Goal: Information Seeking & Learning: Learn about a topic

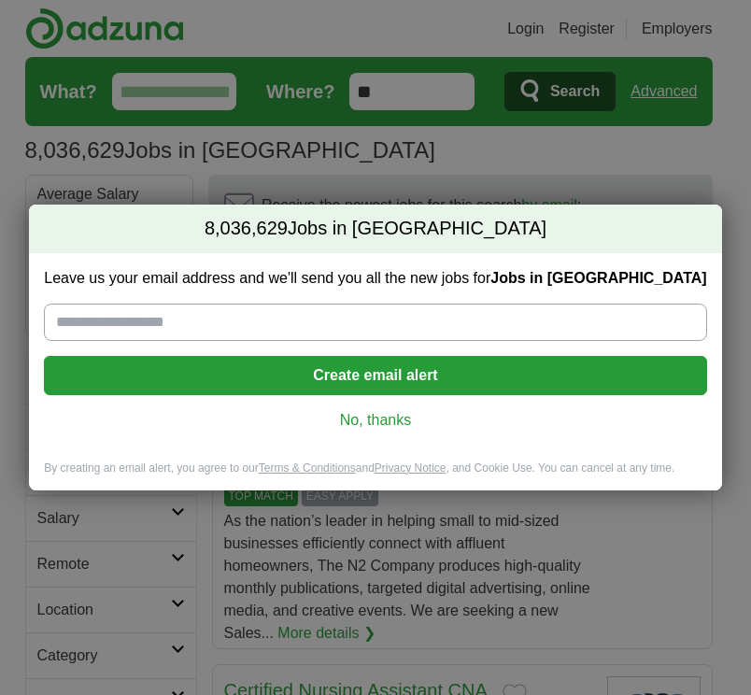
drag, startPoint x: 362, startPoint y: 421, endPoint x: 385, endPoint y: 401, distance: 30.4
click at [362, 420] on link "No, thanks" at bounding box center [375, 420] width 632 height 21
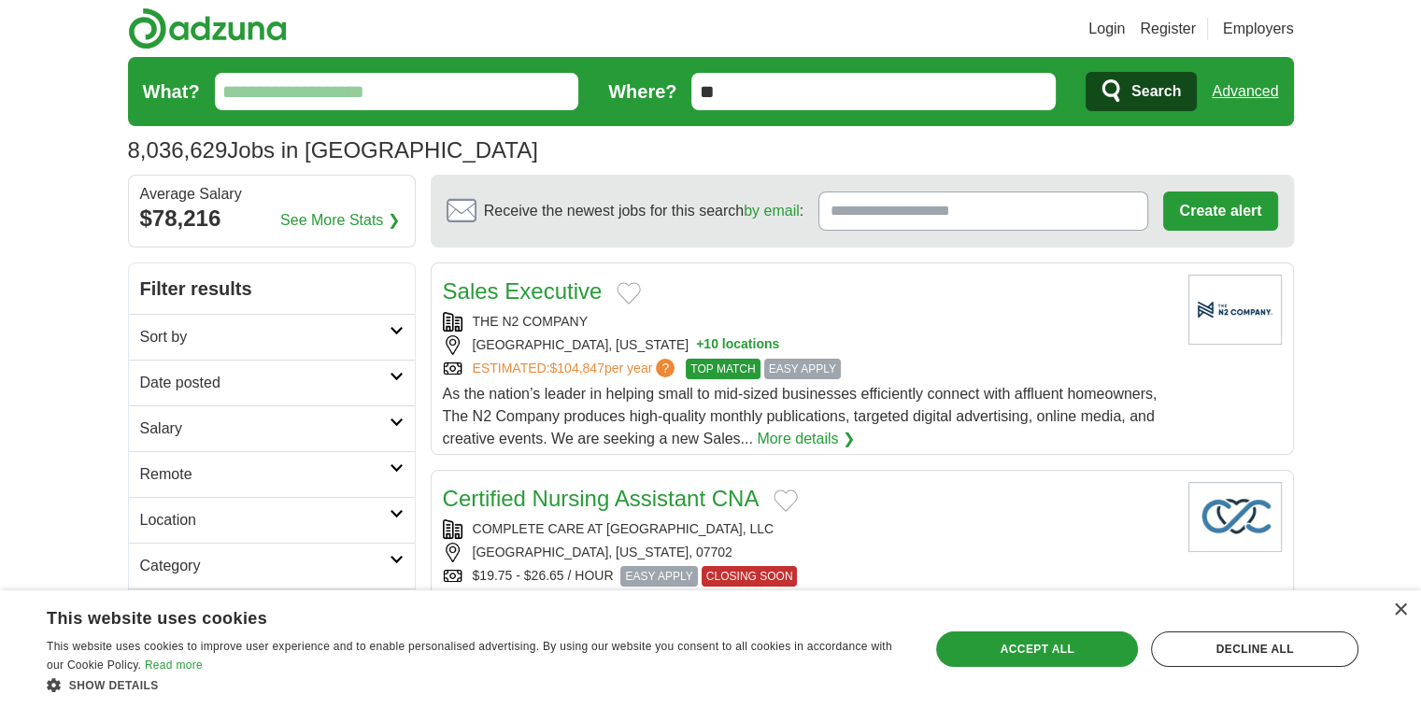
click at [463, 95] on input "What?" at bounding box center [397, 91] width 364 height 37
click at [399, 332] on icon at bounding box center [396, 330] width 14 height 9
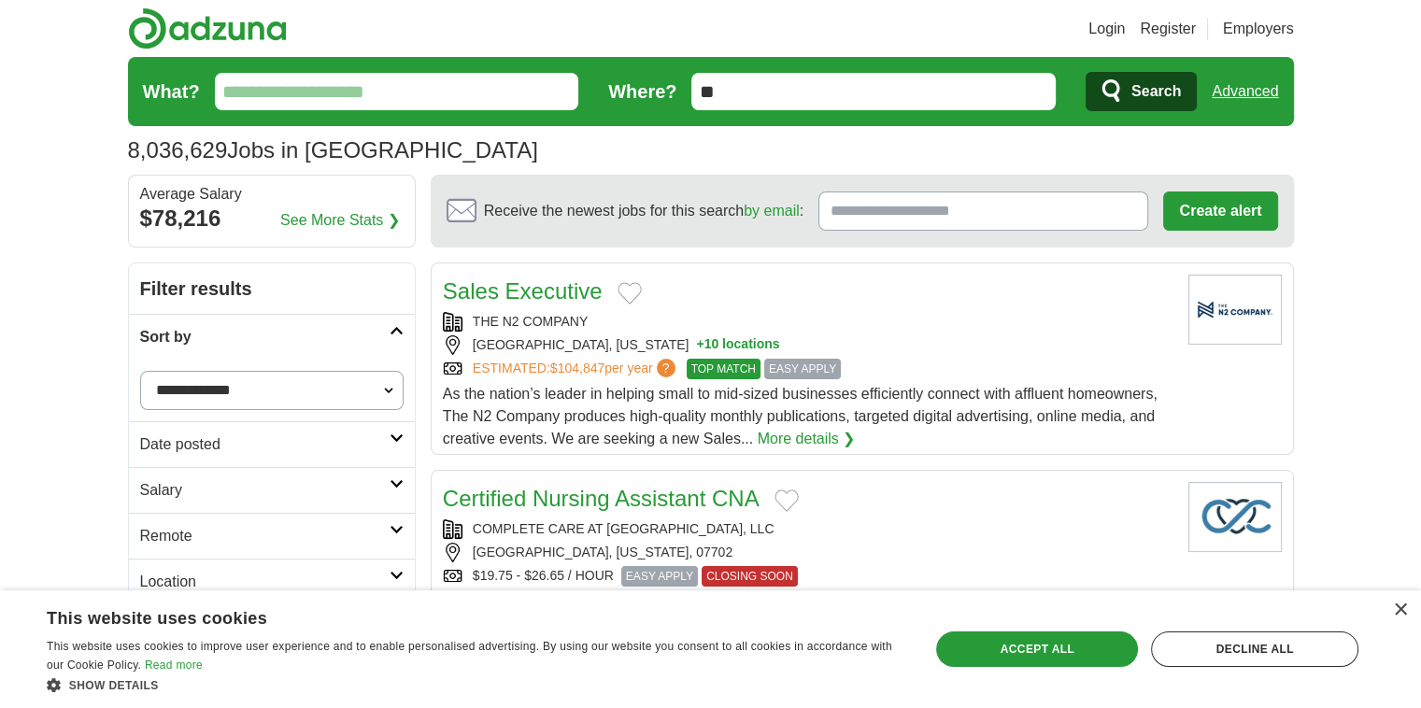
click at [351, 538] on h2 "Remote" at bounding box center [264, 536] width 249 height 22
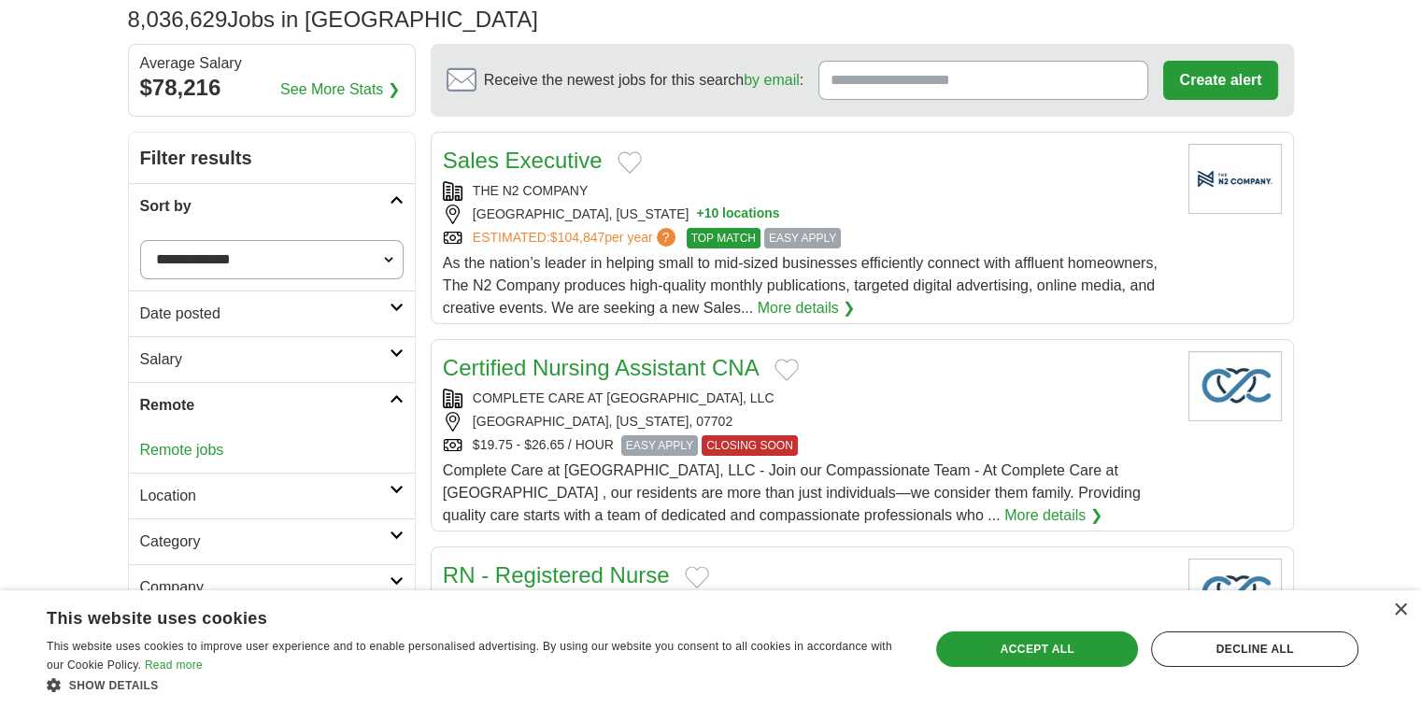
scroll to position [187, 0]
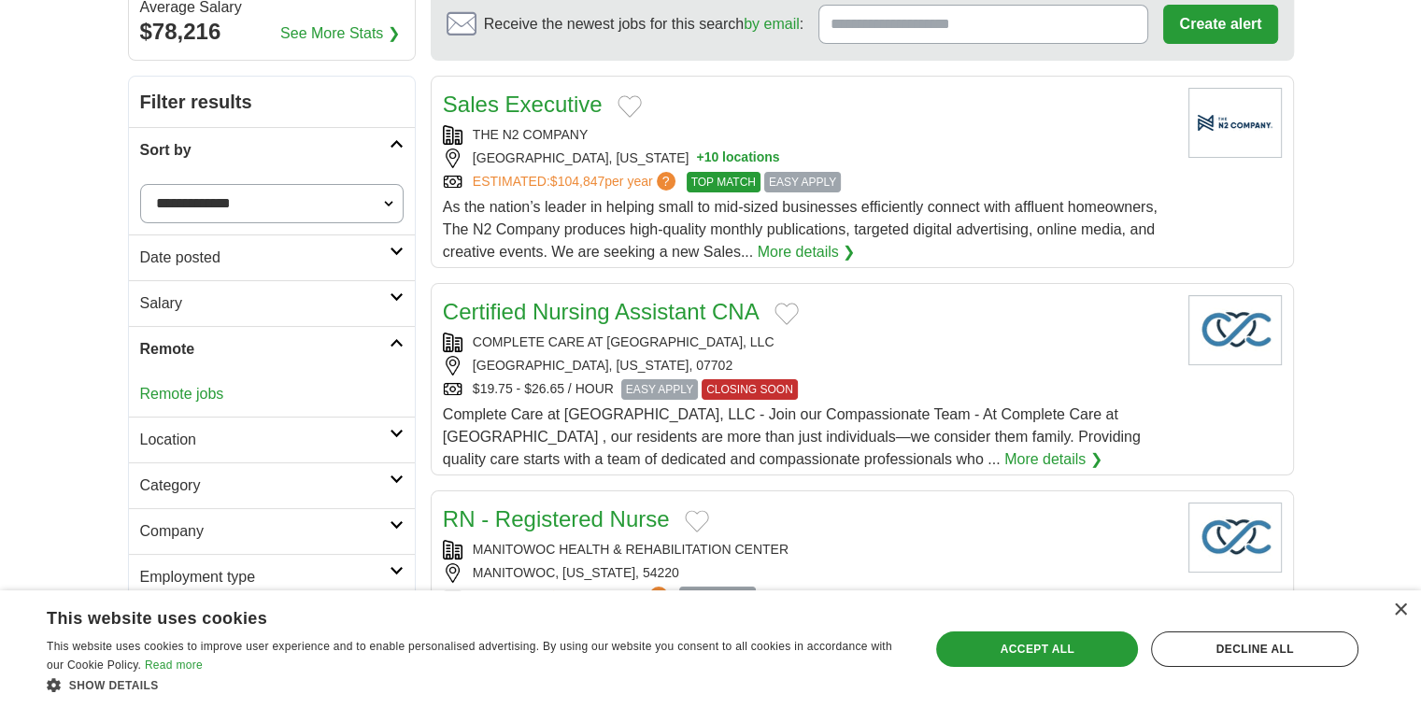
click at [191, 394] on link "Remote jobs" at bounding box center [182, 394] width 84 height 16
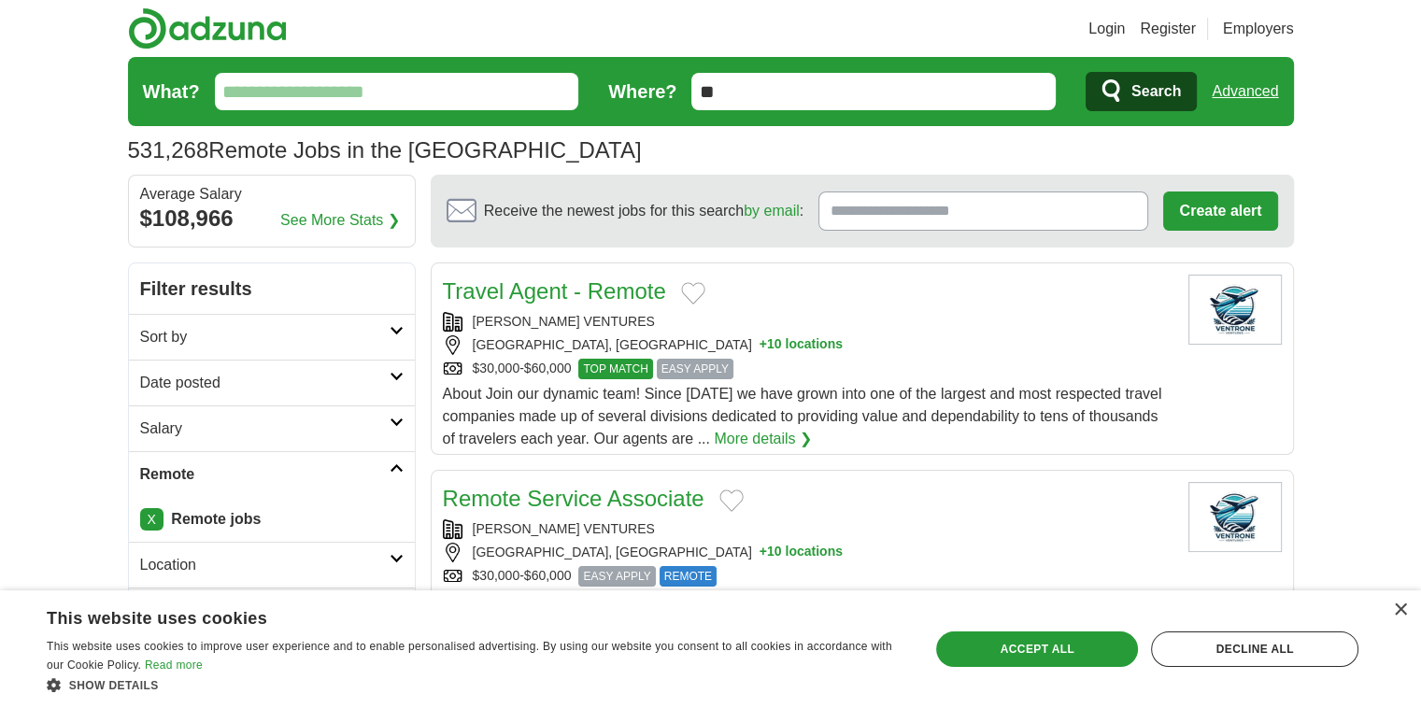
click at [400, 365] on link "Date posted" at bounding box center [272, 383] width 286 height 46
click at [224, 434] on link "Last 24 hours" at bounding box center [271, 428] width 263 height 22
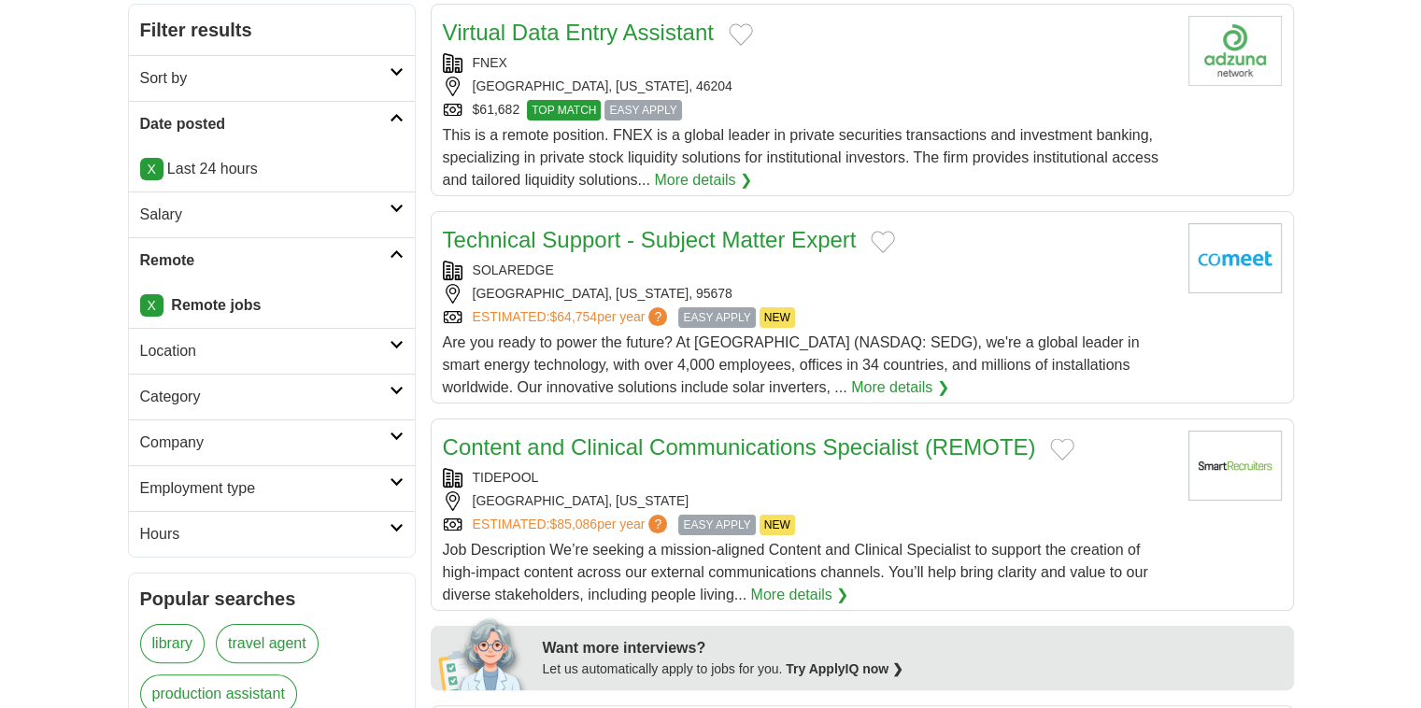
scroll to position [280, 0]
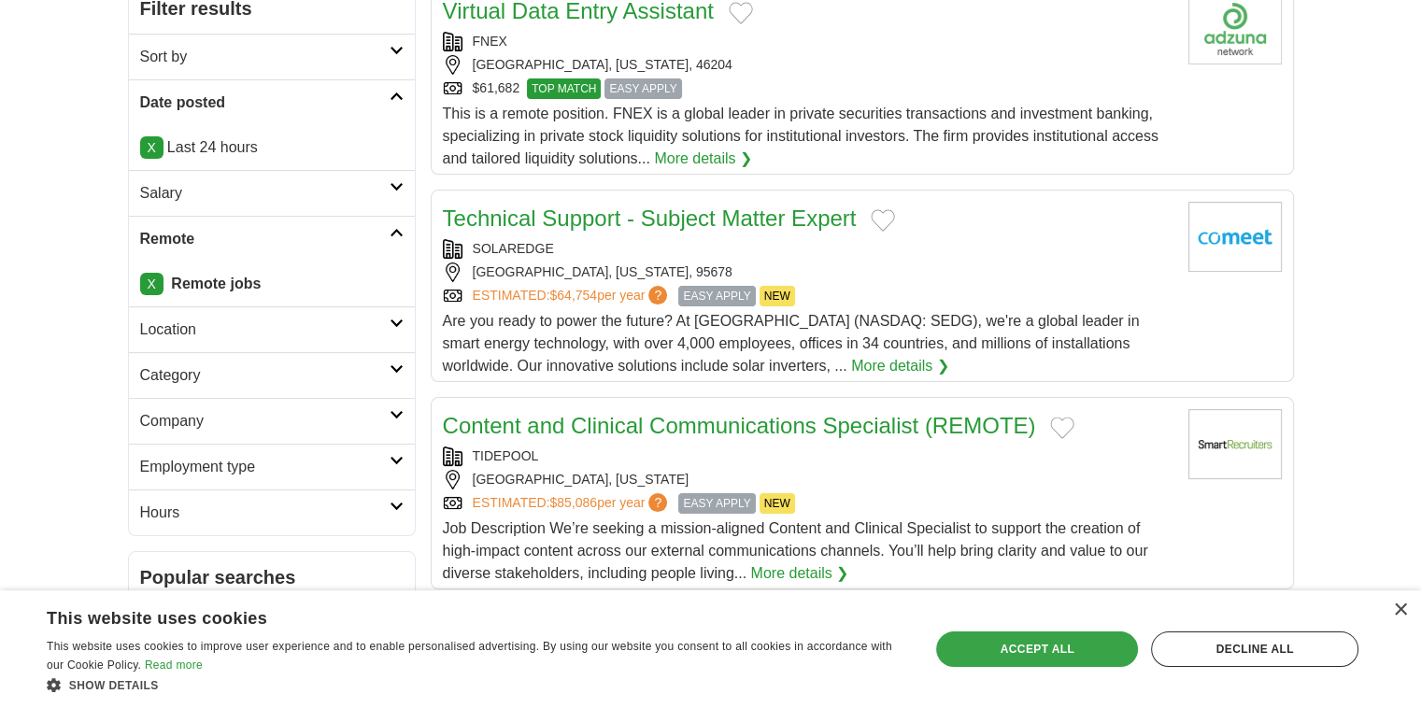
click at [1039, 643] on div "Accept all" at bounding box center [1037, 648] width 202 height 35
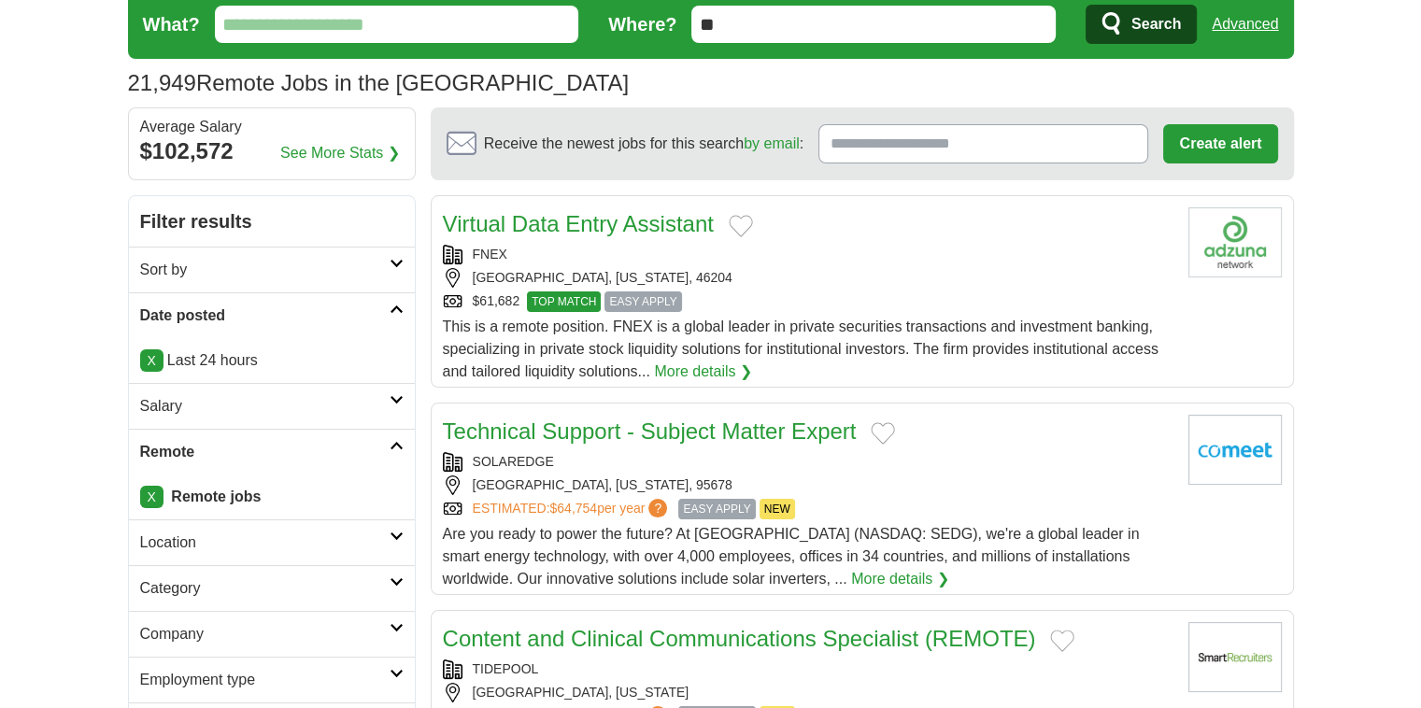
scroll to position [0, 0]
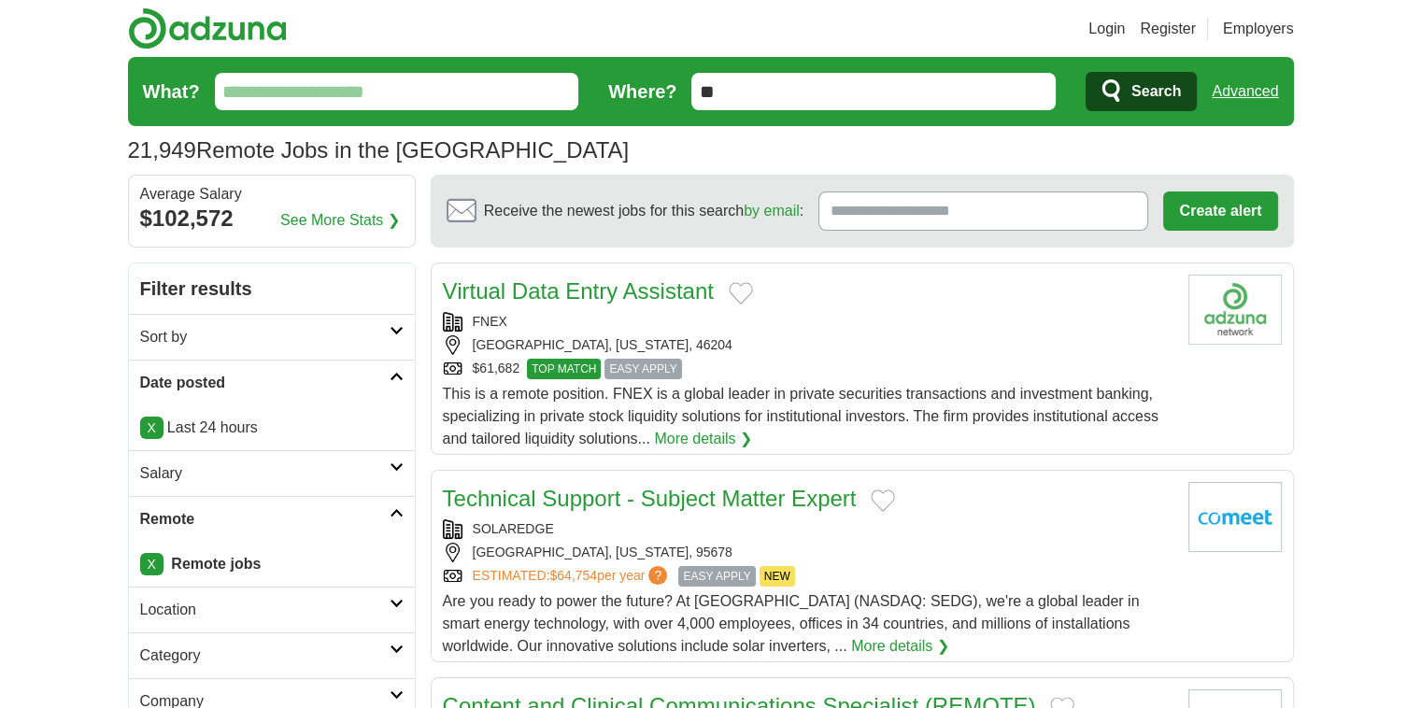
click at [594, 293] on link "Virtual Data Entry Assistant" at bounding box center [578, 290] width 271 height 25
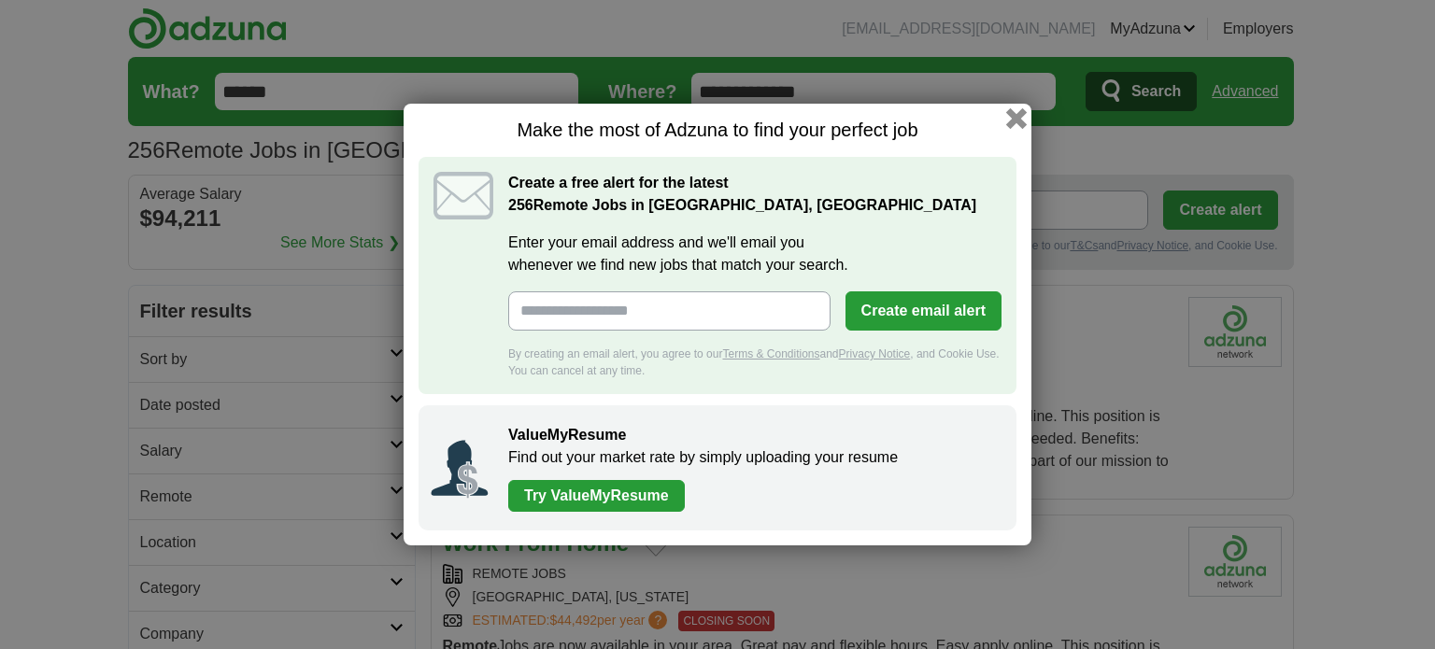
click at [1018, 118] on button "button" at bounding box center [1016, 118] width 21 height 21
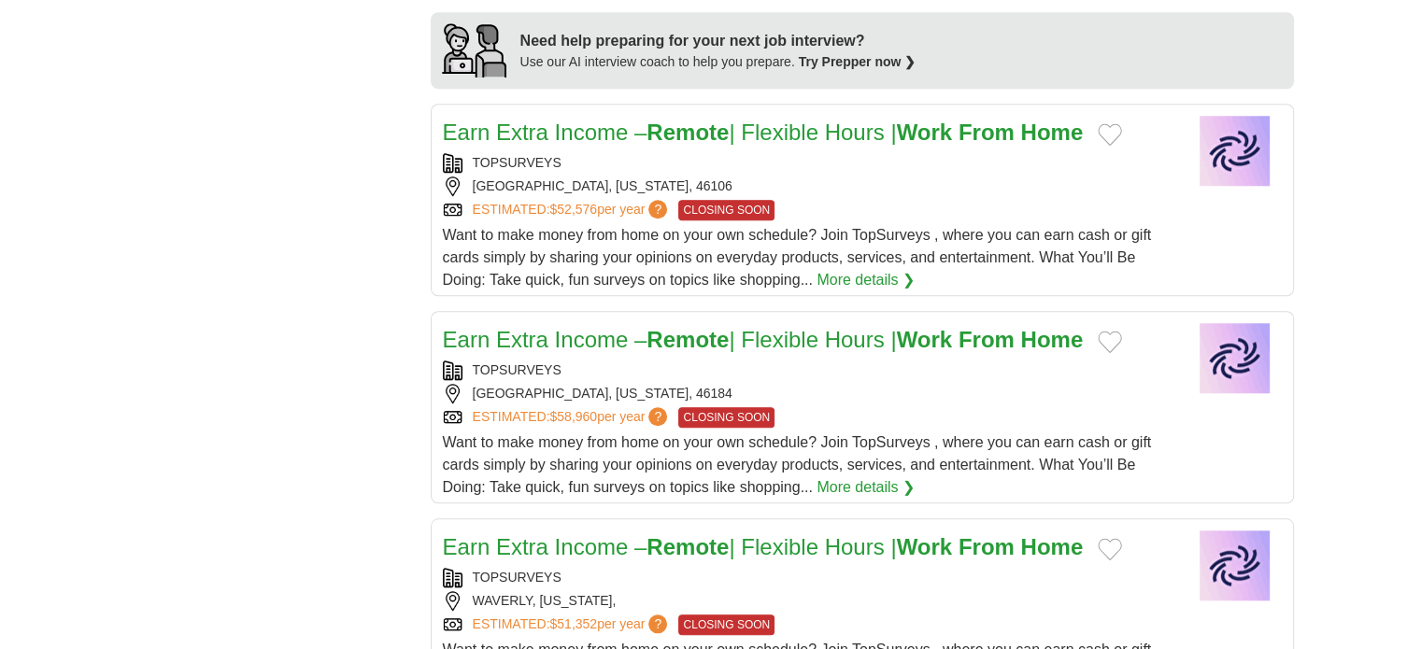
scroll to position [1588, 0]
